Goal: Task Accomplishment & Management: Manage account settings

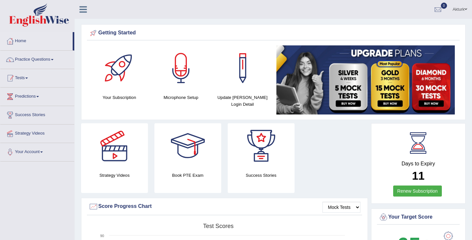
click at [21, 79] on link "Tests" at bounding box center [37, 77] width 74 height 16
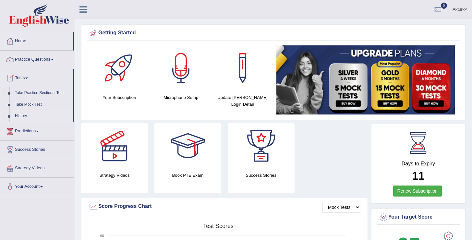
click at [23, 114] on link "History" at bounding box center [42, 116] width 61 height 12
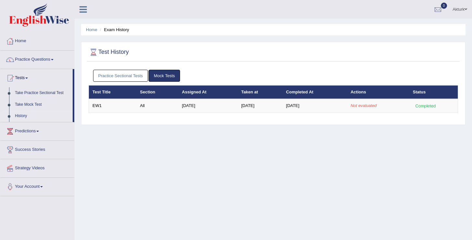
click at [161, 187] on div "Home Exam History Test History Practice Sectional Tests Mock Tests Test Title S…" at bounding box center [274, 162] width 398 height 325
click at [29, 60] on link "Practice Questions" at bounding box center [37, 59] width 74 height 16
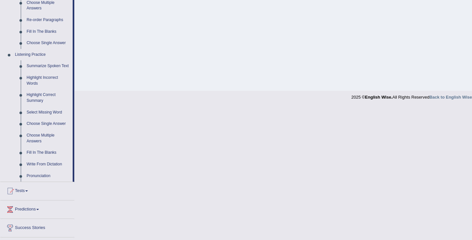
scroll to position [274, 0]
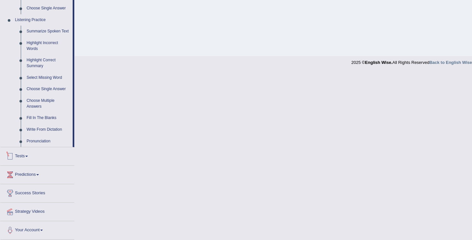
click at [25, 159] on link "Tests" at bounding box center [37, 155] width 74 height 16
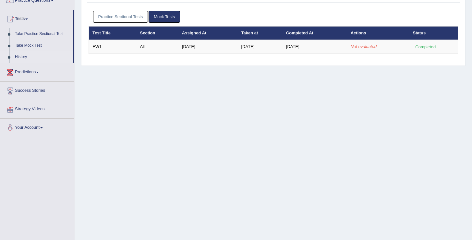
scroll to position [58, 0]
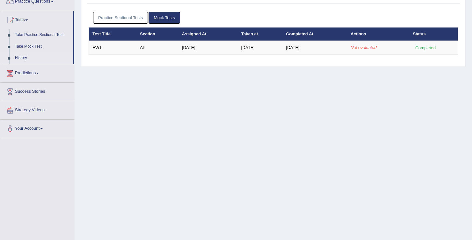
click at [27, 57] on link "History" at bounding box center [42, 58] width 61 height 12
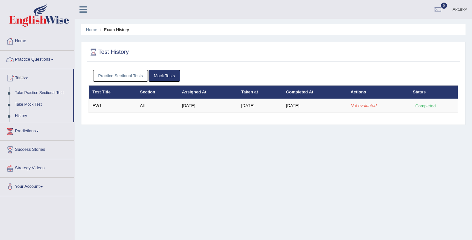
click at [143, 74] on link "Practice Sectional Tests" at bounding box center [120, 76] width 55 height 12
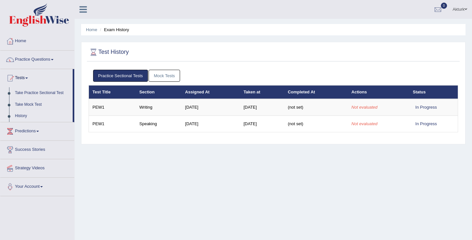
click at [167, 75] on link "Mock Tests" at bounding box center [164, 76] width 31 height 12
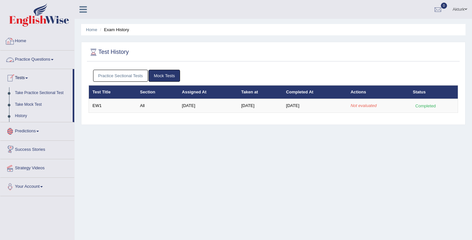
click at [25, 38] on link "Home" at bounding box center [37, 40] width 74 height 16
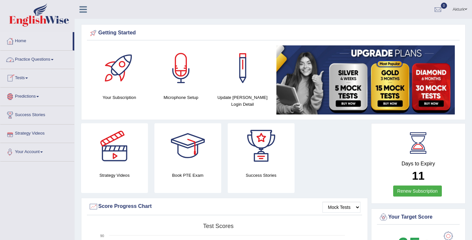
click at [31, 60] on link "Practice Questions" at bounding box center [37, 59] width 74 height 16
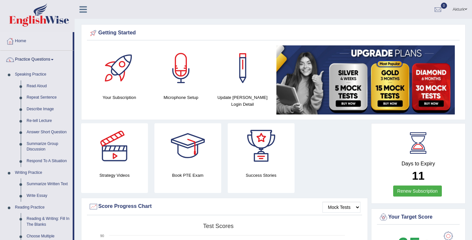
click at [31, 60] on link "Practice Questions" at bounding box center [36, 59] width 72 height 16
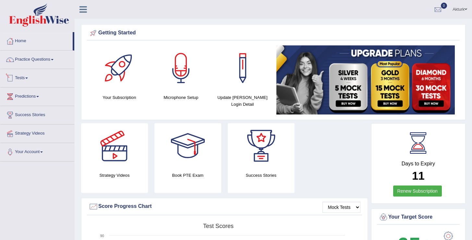
click at [28, 78] on span at bounding box center [26, 78] width 3 height 1
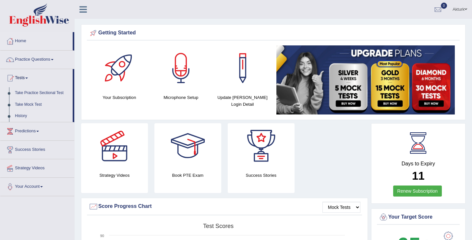
click at [26, 115] on link "History" at bounding box center [42, 116] width 61 height 12
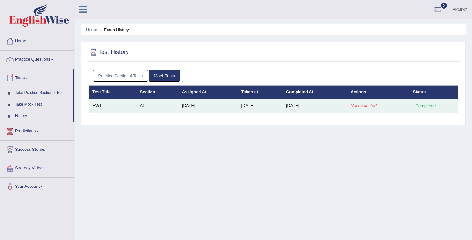
click at [209, 104] on td "[DATE]" at bounding box center [207, 106] width 59 height 14
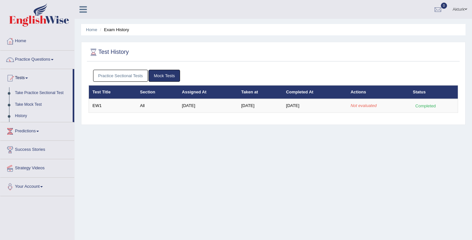
click at [138, 143] on div "Home Exam History Test History Practice Sectional Tests Mock Tests Test Title S…" at bounding box center [274, 162] width 398 height 325
click at [32, 133] on link "Predictions" at bounding box center [37, 130] width 74 height 16
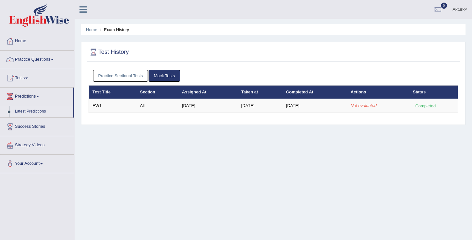
click at [34, 113] on link "Latest Predictions" at bounding box center [42, 112] width 61 height 12
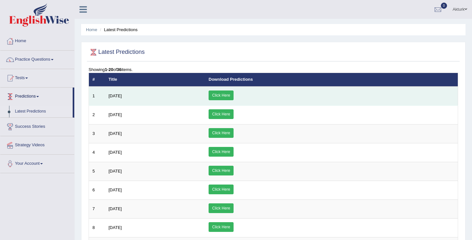
click at [234, 95] on link "Click Here" at bounding box center [221, 96] width 25 height 10
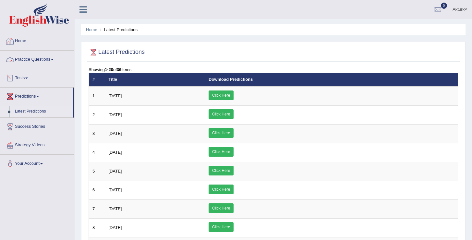
click at [27, 75] on link "Tests" at bounding box center [37, 77] width 74 height 16
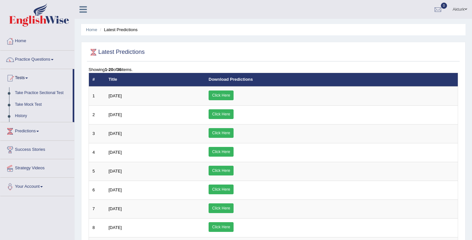
click at [27, 105] on link "Take Mock Test" at bounding box center [42, 105] width 61 height 12
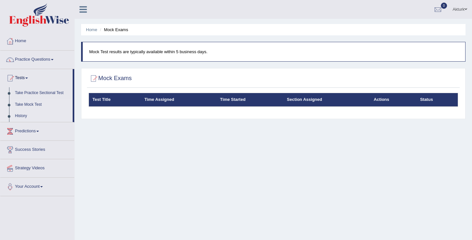
click at [23, 116] on link "History" at bounding box center [42, 116] width 61 height 12
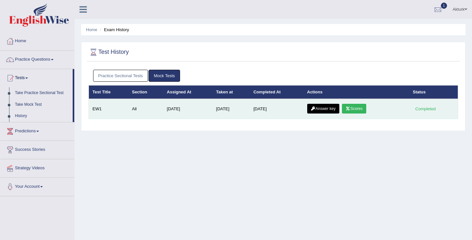
click at [363, 108] on link "Scores" at bounding box center [354, 109] width 24 height 10
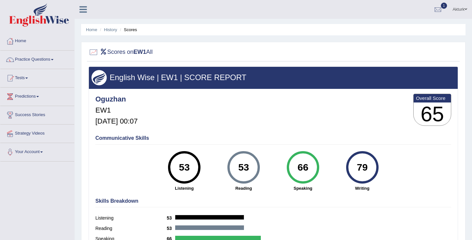
drag, startPoint x: 284, startPoint y: 169, endPoint x: 332, endPoint y: 169, distance: 47.4
click at [333, 151] on div "53 Listening 53 Reading 66 Speaking 79 Writing" at bounding box center [273, 151] width 356 height 0
click at [332, 169] on div "66 Speaking" at bounding box center [302, 171] width 59 height 40
click at [113, 29] on link "History" at bounding box center [110, 29] width 13 height 5
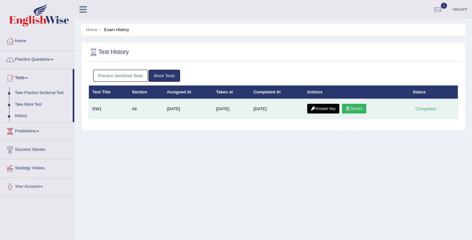
click at [331, 110] on link "Answer key" at bounding box center [323, 109] width 32 height 10
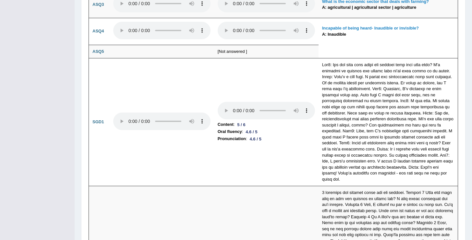
scroll to position [1710, 0]
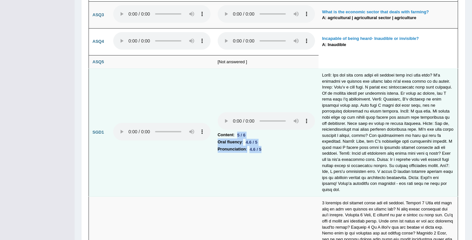
drag, startPoint x: 267, startPoint y: 138, endPoint x: 217, endPoint y: 121, distance: 53.0
click at [217, 121] on td "Content : 5 / 6 Oral fluency : 4.6 / 5 Pronunciation : 4.6 / 5" at bounding box center [266, 133] width 104 height 128
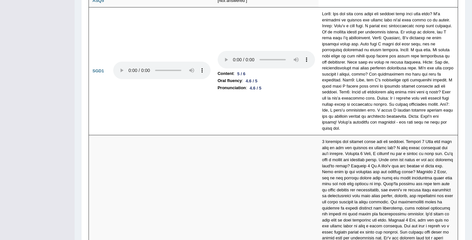
scroll to position [1770, 0]
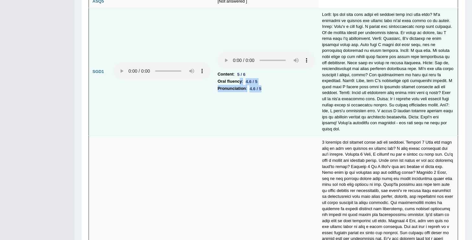
drag, startPoint x: 274, startPoint y: 77, endPoint x: 238, endPoint y: 70, distance: 36.3
click at [238, 70] on td "Content : 5 / 6 Oral fluency : 4.6 / 5 Pronunciation : 4.6 / 5" at bounding box center [266, 72] width 104 height 128
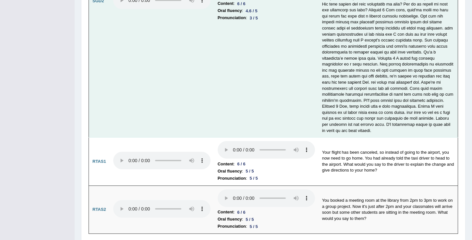
scroll to position [2052, 0]
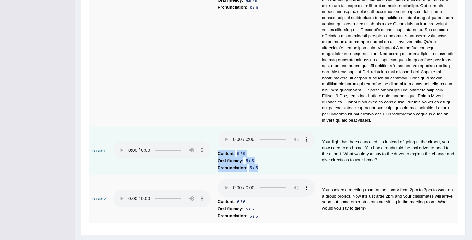
drag, startPoint x: 267, startPoint y: 154, endPoint x: 211, endPoint y: 137, distance: 58.3
click at [211, 137] on tr "RTAS1 Content : 6 / 6 Oral fluency : 5 / 5 Pronunciation : 5 / 5 Your flight ha…" at bounding box center [273, 151] width 369 height 48
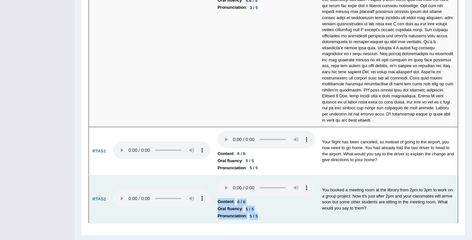
click at [209, 187] on tr "RTAS2 Content : 6 / 6 Oral fluency : 5 / 5 Pronunciation : 5 / 5 You booked a m…" at bounding box center [273, 199] width 369 height 48
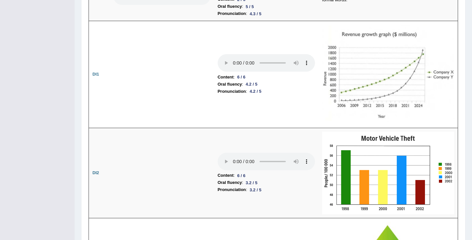
scroll to position [903, 0]
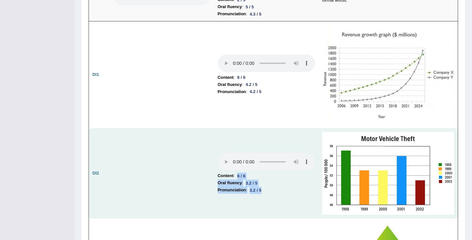
drag, startPoint x: 267, startPoint y: 186, endPoint x: 214, endPoint y: 168, distance: 56.1
click at [214, 168] on td "Content : 6 / 6 Oral fluency : 3.2 / 5 Pronunciation : 3.2 / 5" at bounding box center [266, 174] width 104 height 90
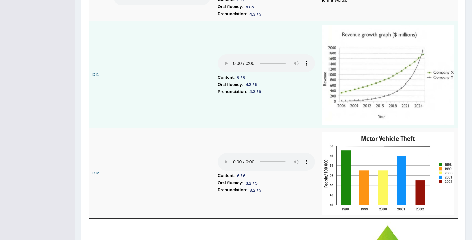
click at [170, 107] on td at bounding box center [162, 74] width 104 height 107
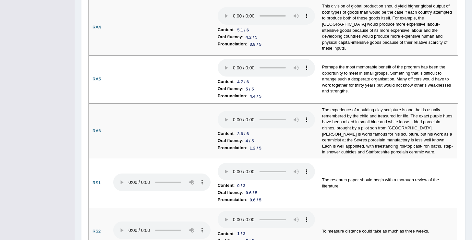
scroll to position [0, 0]
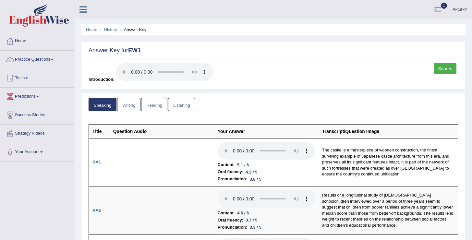
click at [40, 149] on link "Your Account" at bounding box center [37, 151] width 74 height 16
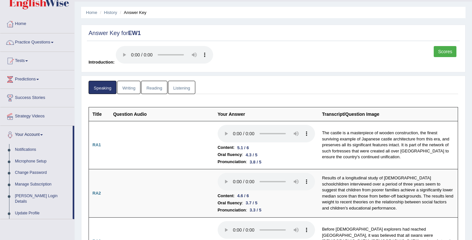
scroll to position [19, 0]
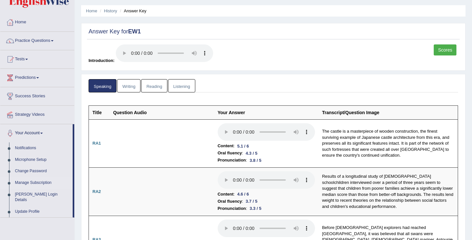
click at [42, 181] on link "Manage Subscription" at bounding box center [42, 183] width 61 height 12
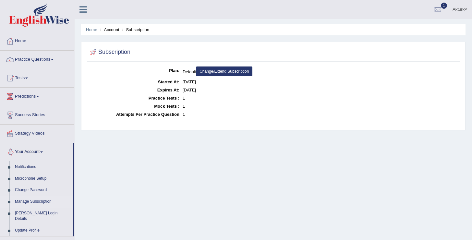
click at [241, 73] on link "Change/Extend Subscription" at bounding box center [224, 72] width 56 height 10
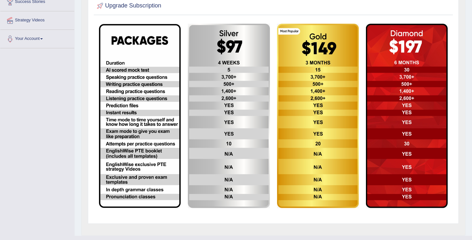
scroll to position [118, 0]
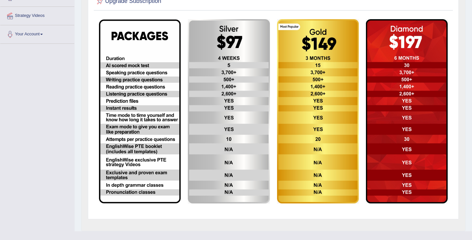
click at [216, 29] on img at bounding box center [229, 111] width 82 height 185
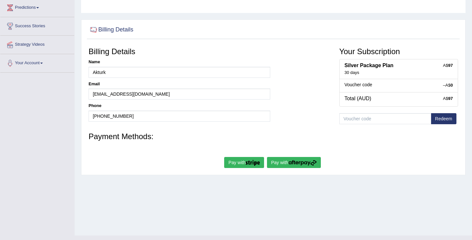
scroll to position [101, 0]
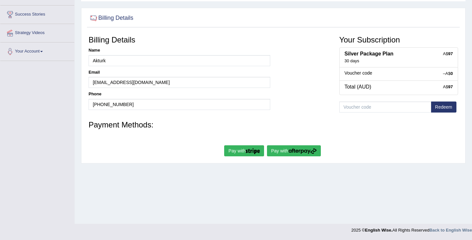
click at [365, 59] on div "30 days" at bounding box center [399, 61] width 108 height 6
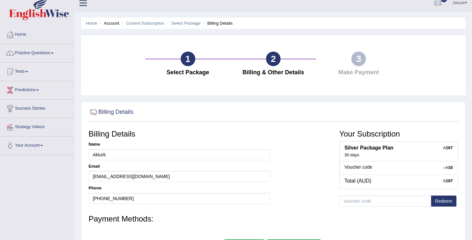
scroll to position [0, 0]
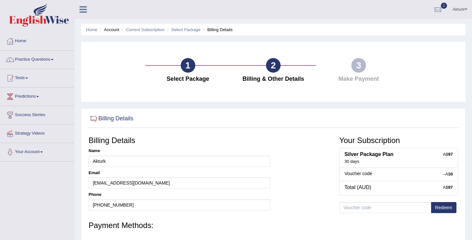
click at [274, 66] on div "2" at bounding box center [273, 65] width 15 height 15
click at [197, 31] on link "Select Package" at bounding box center [185, 29] width 29 height 5
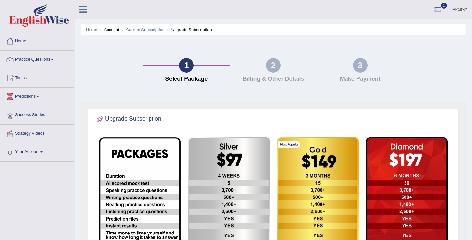
click at [186, 64] on div "1" at bounding box center [186, 65] width 15 height 15
click at [141, 30] on link "Current Subscription" at bounding box center [145, 29] width 39 height 5
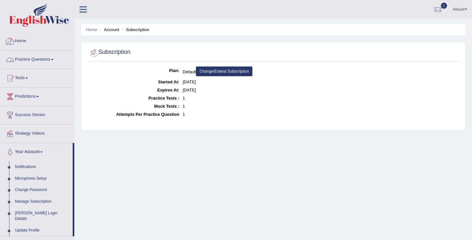
click at [28, 41] on link "Home" at bounding box center [37, 40] width 74 height 16
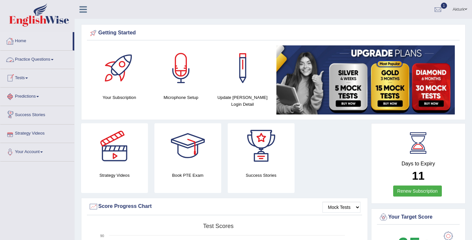
click at [23, 80] on link "Tests" at bounding box center [37, 77] width 74 height 16
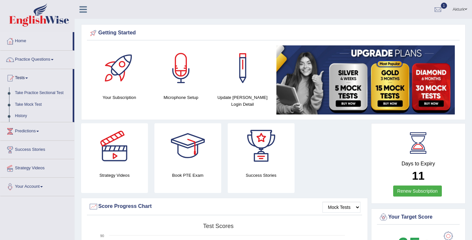
click at [24, 102] on link "Take Mock Test" at bounding box center [42, 105] width 61 height 12
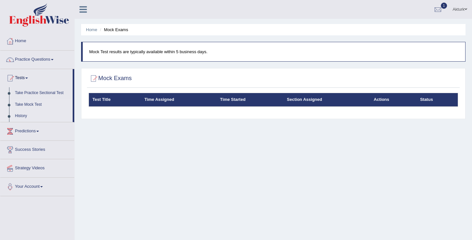
click at [23, 115] on link "History" at bounding box center [42, 116] width 61 height 12
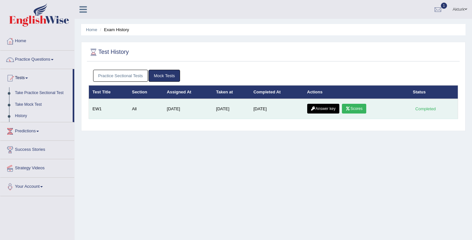
click at [362, 108] on link "Scores" at bounding box center [354, 109] width 24 height 10
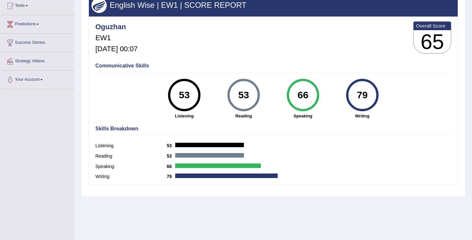
scroll to position [76, 0]
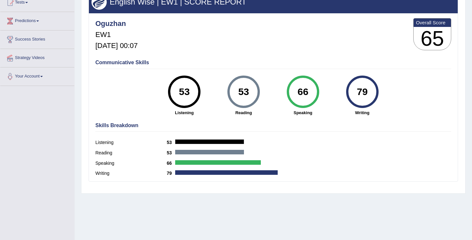
click at [323, 137] on div "Skills Breakdown Listening 53 Reading 53 Speaking 66 Writing 79" at bounding box center [273, 150] width 359 height 62
drag, startPoint x: 158, startPoint y: 92, endPoint x: 304, endPoint y: 94, distance: 146.4
click at [304, 76] on div "53 Listening 53 Reading 66 Speaking 79 Writing" at bounding box center [273, 76] width 356 height 0
click at [260, 87] on div "53 Reading" at bounding box center [243, 96] width 59 height 40
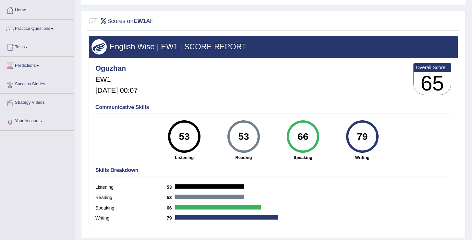
scroll to position [0, 0]
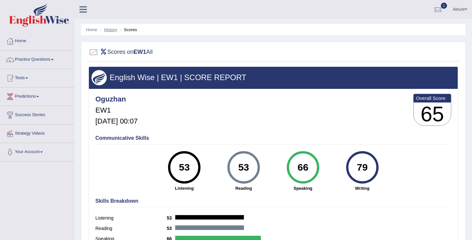
click at [110, 31] on link "History" at bounding box center [110, 29] width 13 height 5
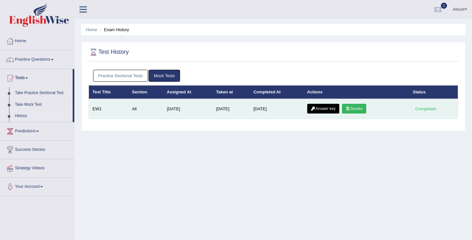
click at [329, 107] on link "Answer key" at bounding box center [323, 109] width 32 height 10
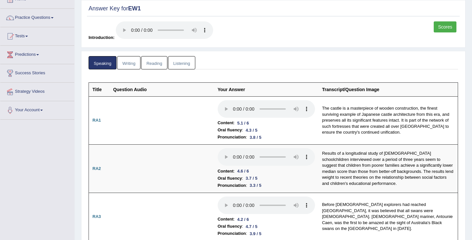
scroll to position [42, 0]
click at [135, 63] on link "Writing" at bounding box center [128, 62] width 23 height 13
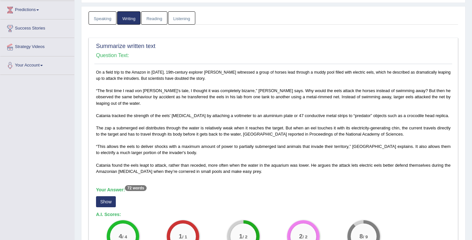
scroll to position [0, 0]
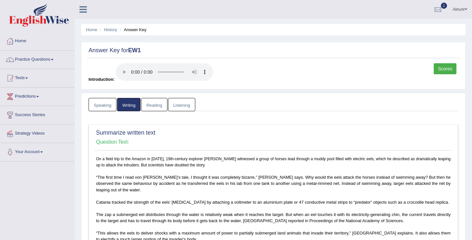
click at [159, 103] on link "Reading" at bounding box center [154, 104] width 26 height 13
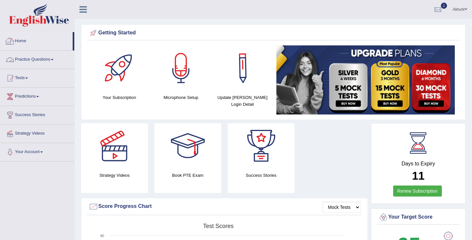
click at [84, 12] on icon at bounding box center [83, 9] width 7 height 8
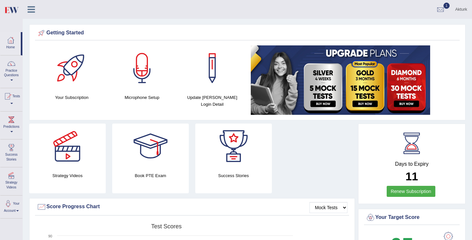
click at [32, 9] on icon at bounding box center [31, 9] width 7 height 8
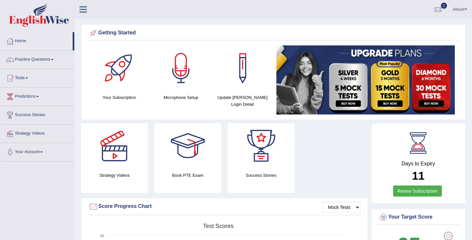
click at [36, 133] on link "Strategy Videos" at bounding box center [37, 133] width 74 height 16
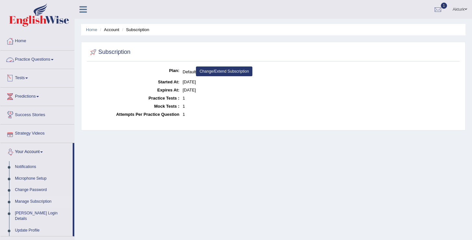
click at [27, 79] on link "Tests" at bounding box center [37, 77] width 74 height 16
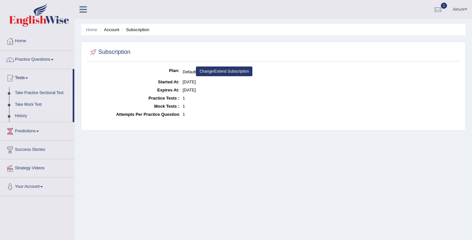
click at [26, 104] on link "Take Mock Test" at bounding box center [42, 105] width 61 height 12
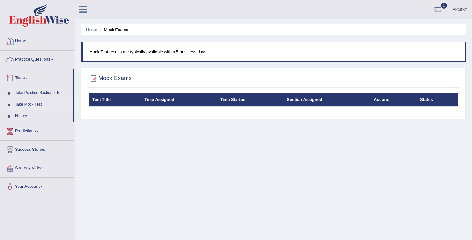
click at [25, 37] on link "Home" at bounding box center [37, 40] width 74 height 16
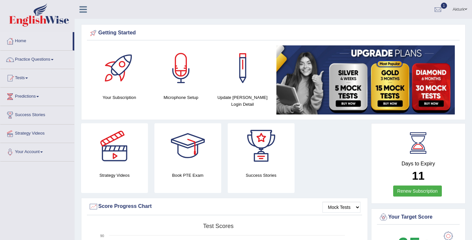
click at [325, 83] on img at bounding box center [365, 79] width 178 height 69
